Goal: Task Accomplishment & Management: Use online tool/utility

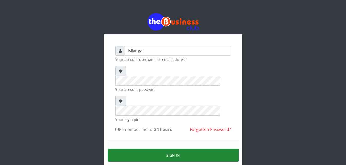
click at [181, 149] on button "Sign in" at bounding box center [173, 155] width 131 height 13
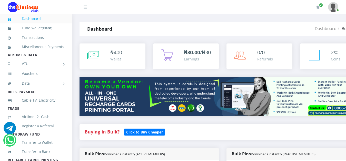
scroll to position [138, 0]
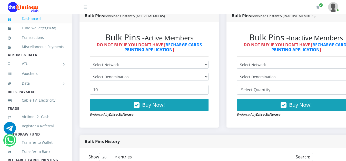
scroll to position [275, 0]
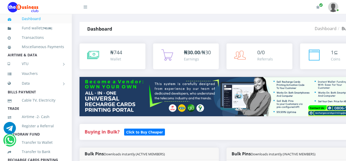
scroll to position [275, 0]
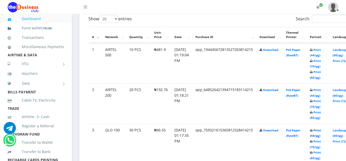
click at [321, 131] on link "Print (44/pg)" at bounding box center [315, 132] width 11 height 9
click at [321, 91] on link "Print (44/pg)" at bounding box center [315, 92] width 11 height 9
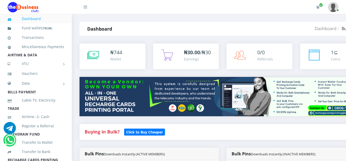
scroll to position [275, 0]
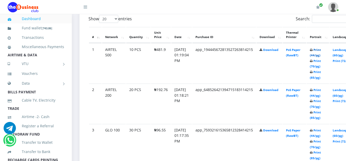
click at [321, 51] on link "Print (44/pg)" at bounding box center [315, 52] width 11 height 9
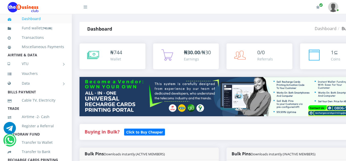
scroll to position [275, 0]
